Goal: Task Accomplishment & Management: Complete application form

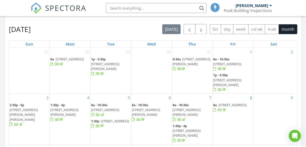
scroll to position [464, 312]
click at [189, 30] on span "button" at bounding box center [189, 29] width 6 height 6
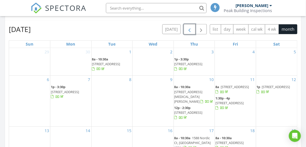
click at [191, 29] on span "button" at bounding box center [189, 29] width 6 height 6
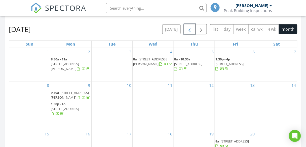
click at [70, 110] on span "2525 Argonne Ave, Medford 97504" at bounding box center [65, 109] width 28 height 5
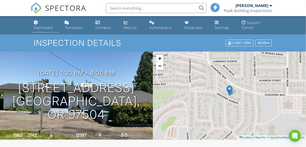
click at [36, 24] on div "Dashboard" at bounding box center [36, 22] width 4 height 4
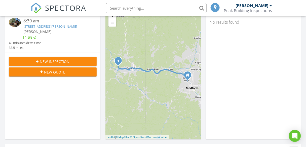
scroll to position [80, 0]
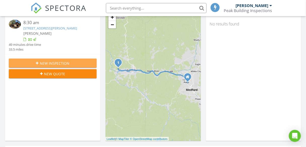
click at [49, 61] on span "New Inspection" at bounding box center [55, 63] width 30 height 5
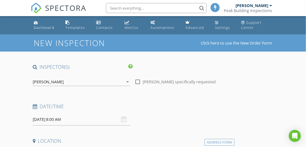
click at [123, 119] on div "08/28/2025 8:00 AM" at bounding box center [82, 119] width 98 height 12
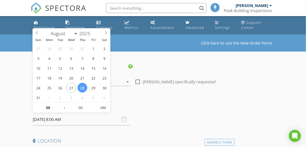
click at [108, 120] on input "08/28/2025 8:00 AM" at bounding box center [82, 119] width 98 height 12
select select "8"
type input "09/03/2025 8:00 AM"
click at [155, 124] on div "Date/Time 09/03/2025 8:00 AM" at bounding box center [133, 114] width 204 height 22
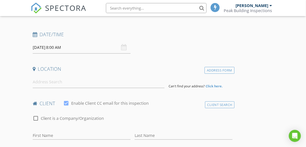
scroll to position [80, 0]
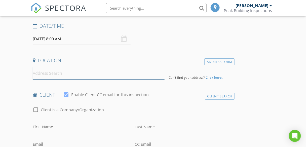
click at [61, 73] on input at bounding box center [99, 73] width 132 height 12
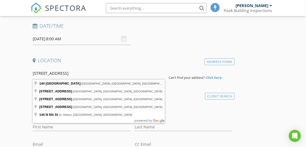
type input "144 North 5th Street, Central Point, OR, USA"
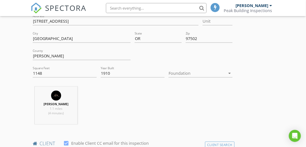
scroll to position [141, 0]
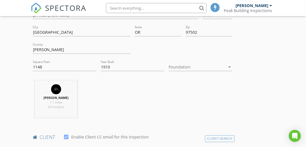
click at [197, 64] on div at bounding box center [196, 67] width 57 height 8
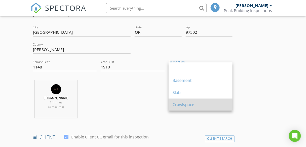
click at [189, 104] on div "Crawlspace" at bounding box center [200, 105] width 56 height 6
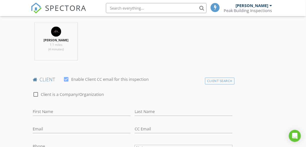
scroll to position [201, 0]
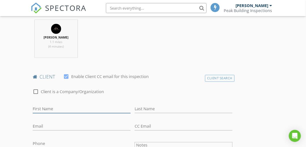
click at [46, 109] on input "First Name" at bounding box center [82, 109] width 98 height 8
type input "[PERSON_NAME]"
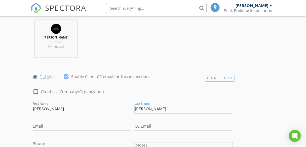
type input "[PERSON_NAME]"
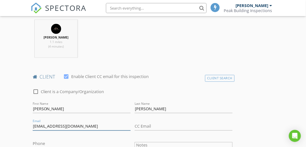
type input "[EMAIL_ADDRESS][DOMAIN_NAME]"
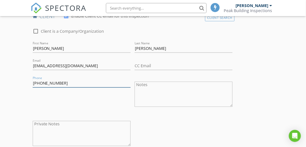
scroll to position [322, 0]
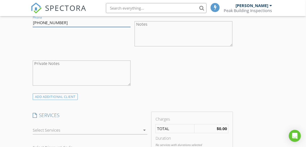
type input "[PHONE_NUMBER]"
click at [60, 129] on div at bounding box center [87, 130] width 108 height 8
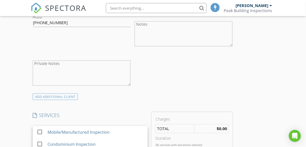
scroll to position [362, 0]
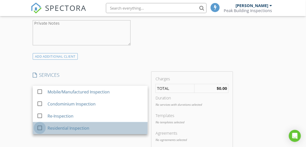
click at [38, 128] on div at bounding box center [39, 127] width 9 height 9
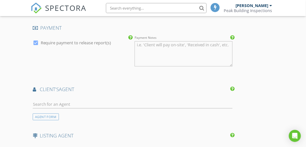
scroll to position [563, 0]
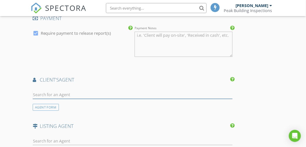
click at [58, 91] on input "text" at bounding box center [133, 94] width 200 height 8
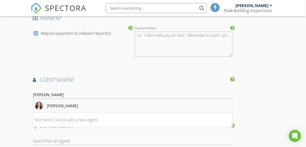
type input "[PERSON_NAME]"
click at [40, 106] on img at bounding box center [39, 106] width 8 height 8
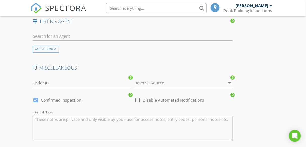
scroll to position [764, 0]
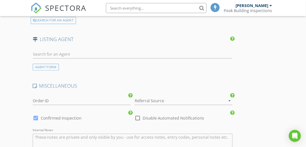
click at [161, 97] on div at bounding box center [176, 100] width 84 height 8
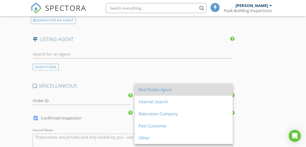
click at [161, 91] on div "Real Estate Agent" at bounding box center [183, 89] width 90 height 6
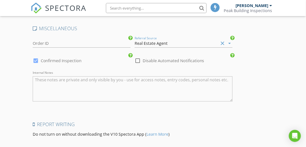
scroll to position [872, 0]
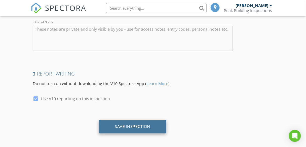
click at [132, 125] on div "Save Inspection" at bounding box center [132, 126] width 35 height 5
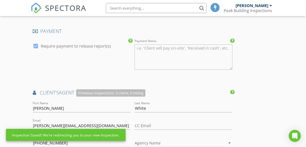
scroll to position [389, 0]
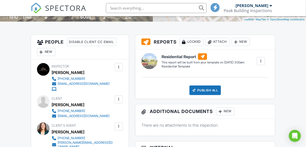
scroll to position [141, 0]
